Goal: Find contact information: Obtain details needed to contact an individual or organization

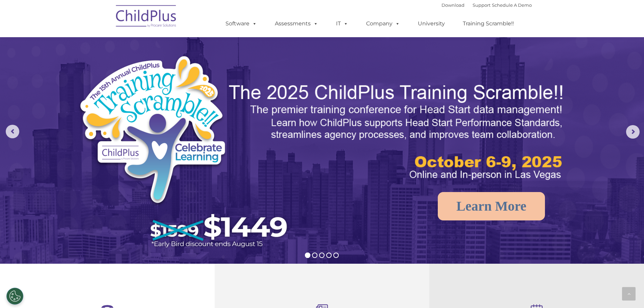
scroll to position [679, 0]
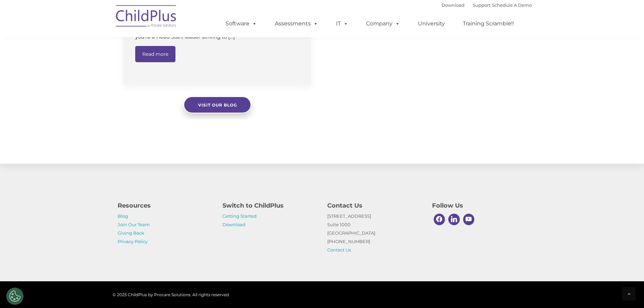
select select "MEDIUM"
click at [346, 251] on link "Contact Us" at bounding box center [339, 249] width 24 height 5
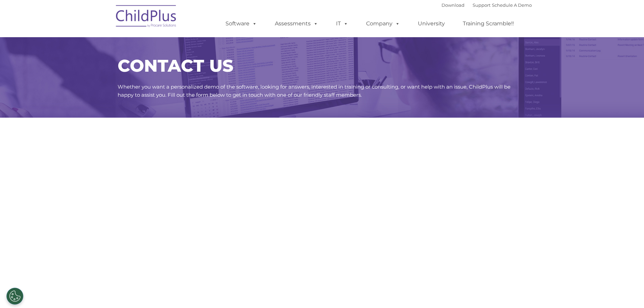
select select "MEDIUM"
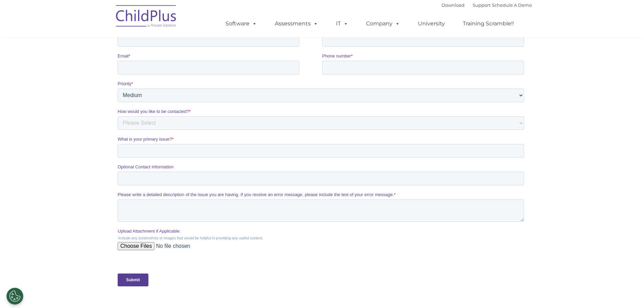
scroll to position [135, 0]
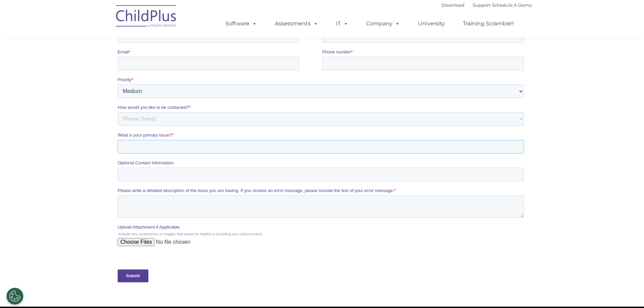
click at [466, 146] on input "What is your primary issue? *" at bounding box center [320, 147] width 406 height 14
click at [520, 117] on select "Please Select Phone Email" at bounding box center [320, 119] width 406 height 14
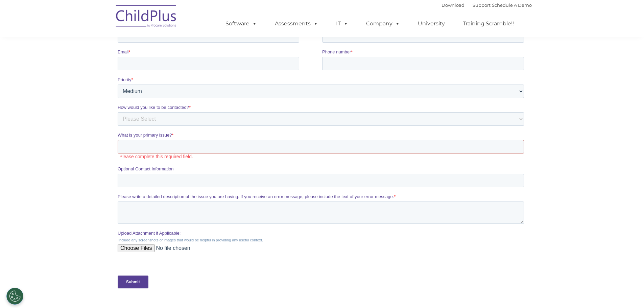
click at [66, 195] on section "CONTACT US Whether you want a personalized demo of the software, looking for an…" at bounding box center [322, 92] width 644 height 454
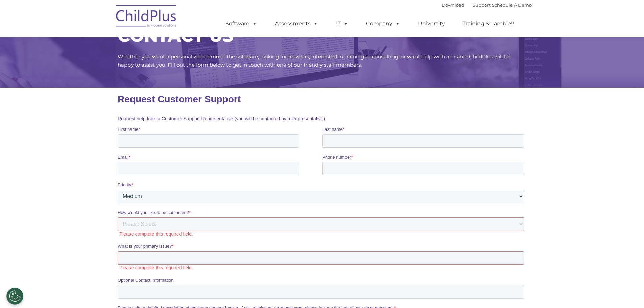
scroll to position [0, 0]
